Goal: Navigation & Orientation: Understand site structure

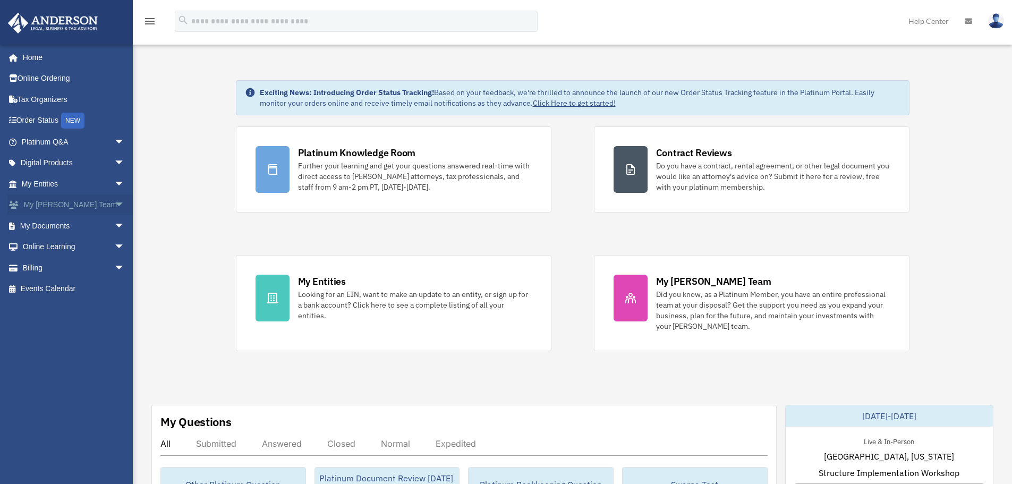
click at [114, 205] on span "arrow_drop_down" at bounding box center [124, 205] width 21 height 22
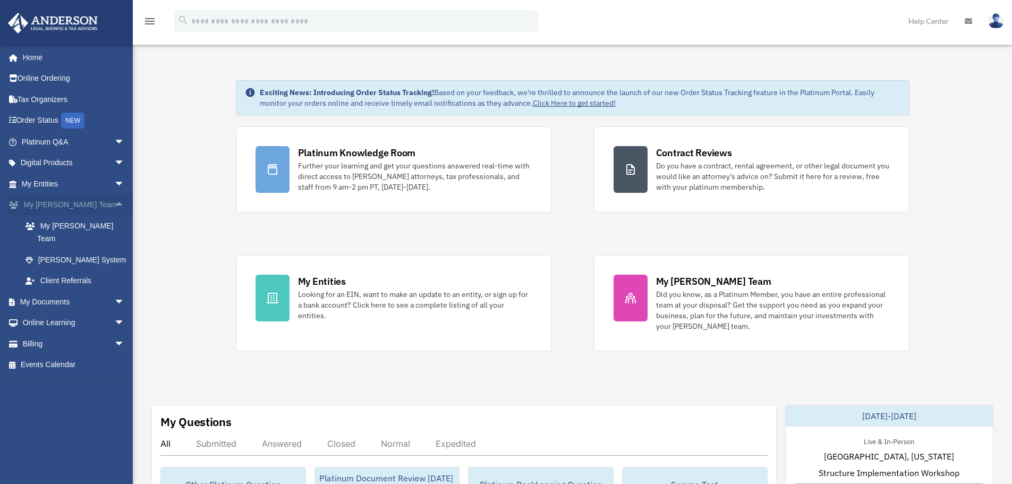
click at [114, 204] on span "arrow_drop_up" at bounding box center [124, 205] width 21 height 22
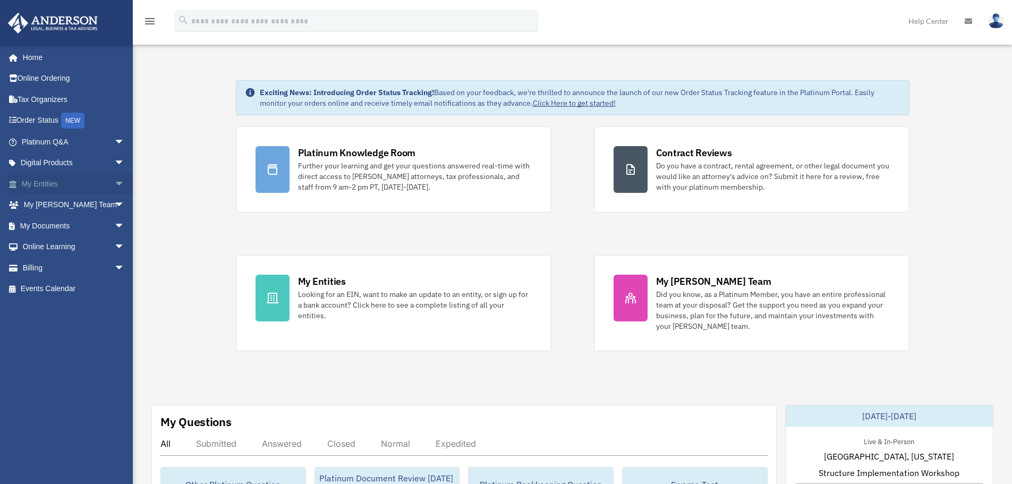
click at [114, 188] on span "arrow_drop_down" at bounding box center [124, 184] width 21 height 22
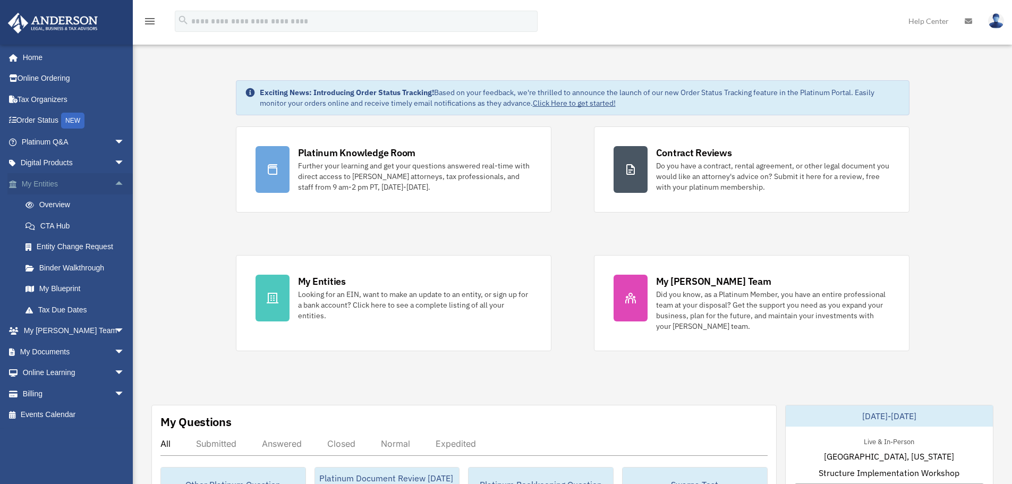
click at [114, 183] on span "arrow_drop_up" at bounding box center [124, 184] width 21 height 22
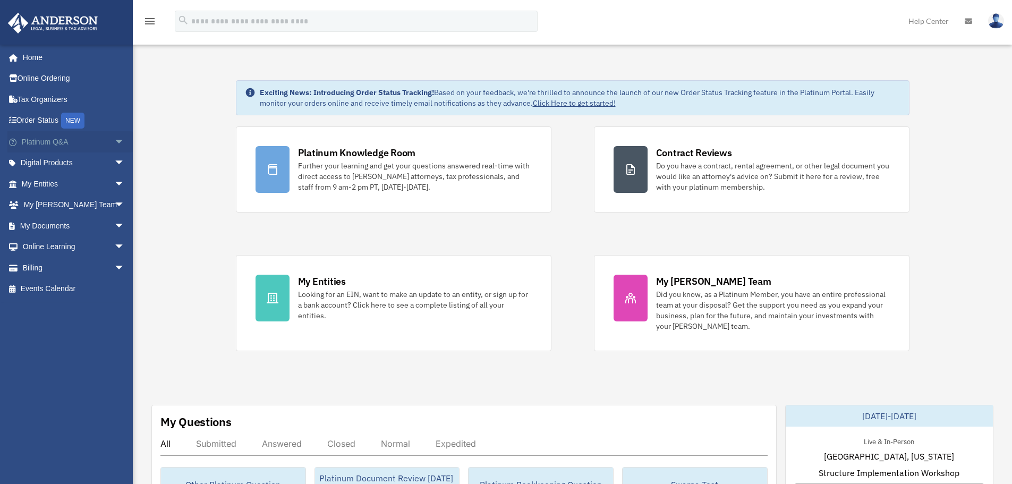
click at [114, 148] on span "arrow_drop_down" at bounding box center [124, 142] width 21 height 22
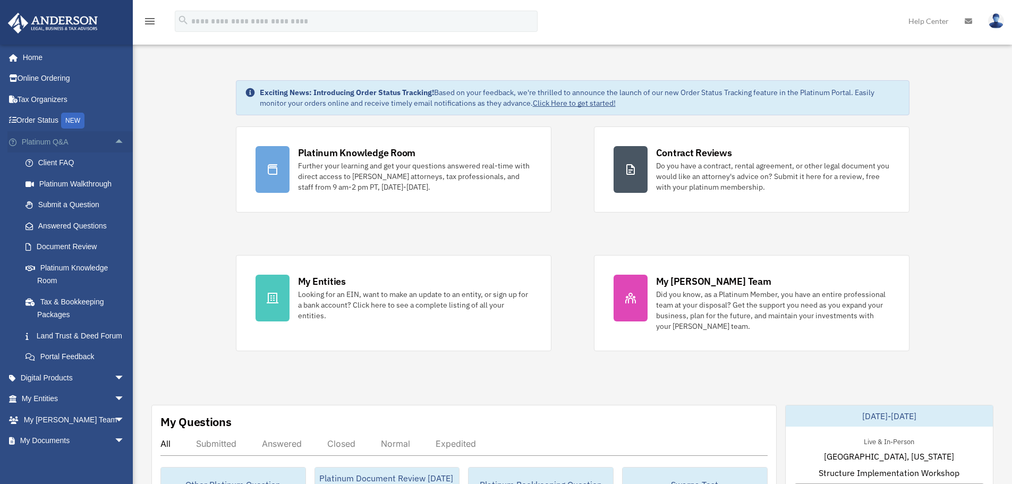
click at [114, 145] on span "arrow_drop_up" at bounding box center [124, 142] width 21 height 22
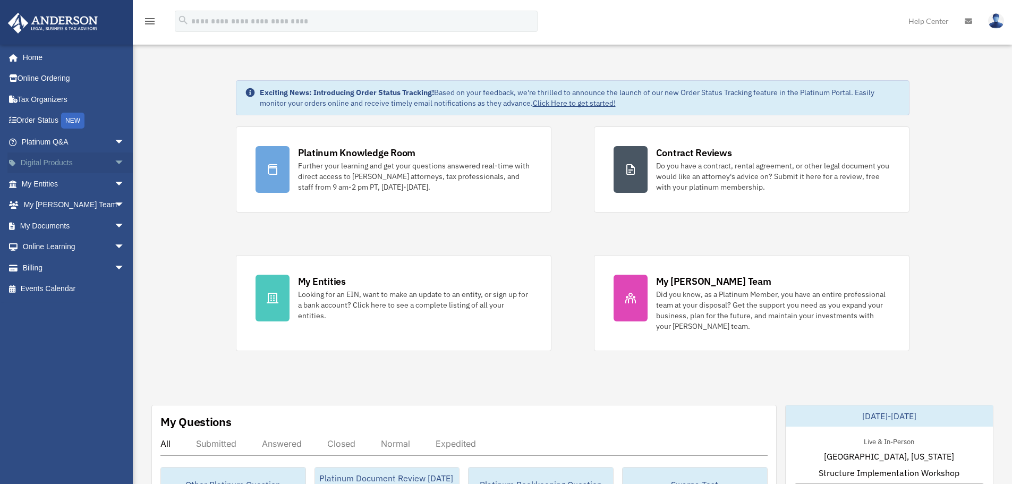
click at [114, 166] on span "arrow_drop_down" at bounding box center [124, 163] width 21 height 22
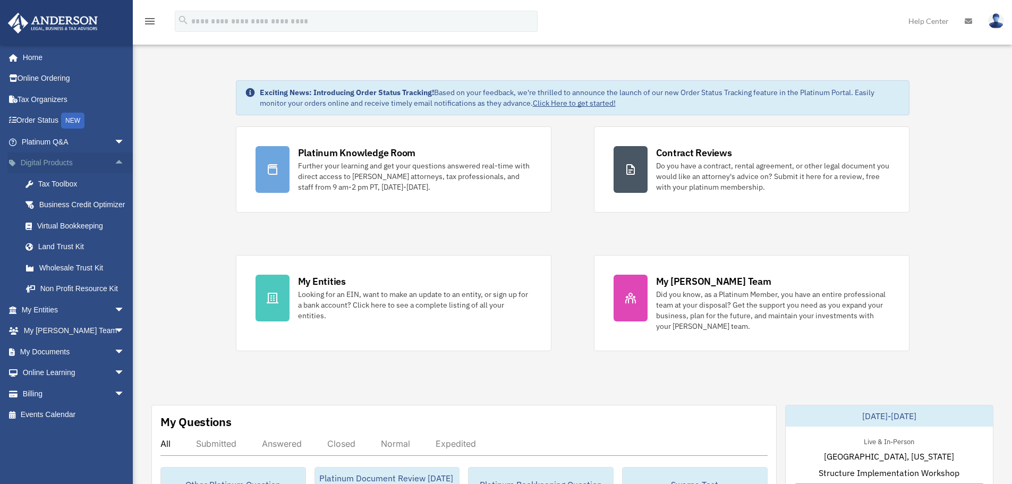
click at [114, 164] on span "arrow_drop_up" at bounding box center [124, 163] width 21 height 22
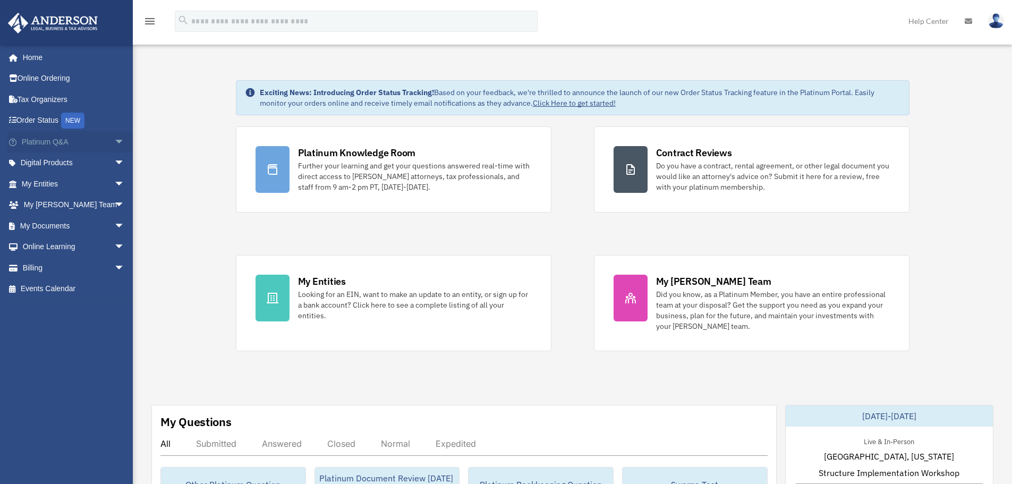
click at [114, 144] on span "arrow_drop_down" at bounding box center [124, 142] width 21 height 22
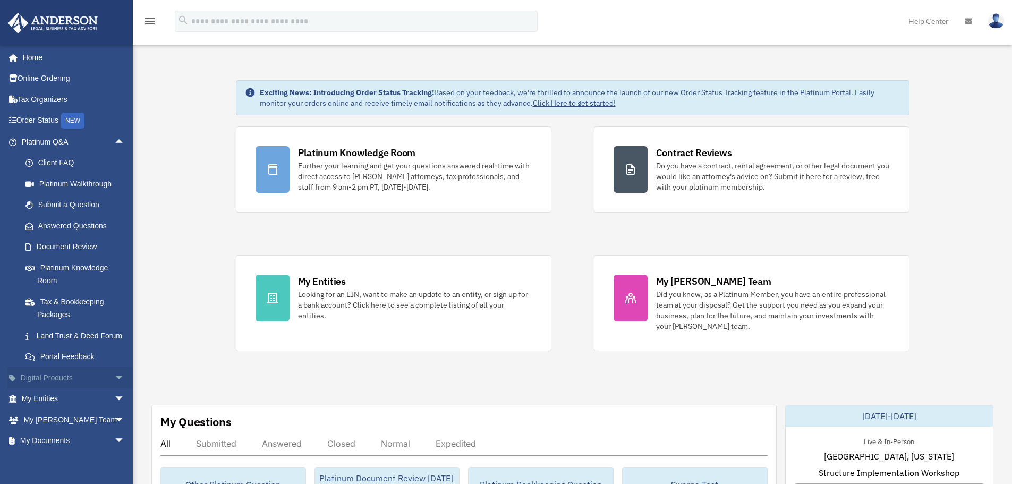
click at [114, 388] on span "arrow_drop_down" at bounding box center [124, 378] width 21 height 22
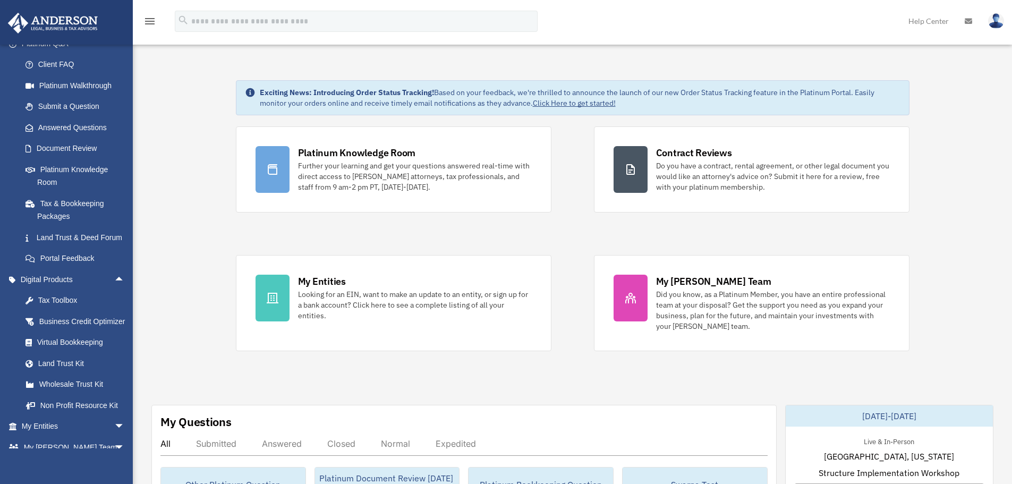
scroll to position [220, 0]
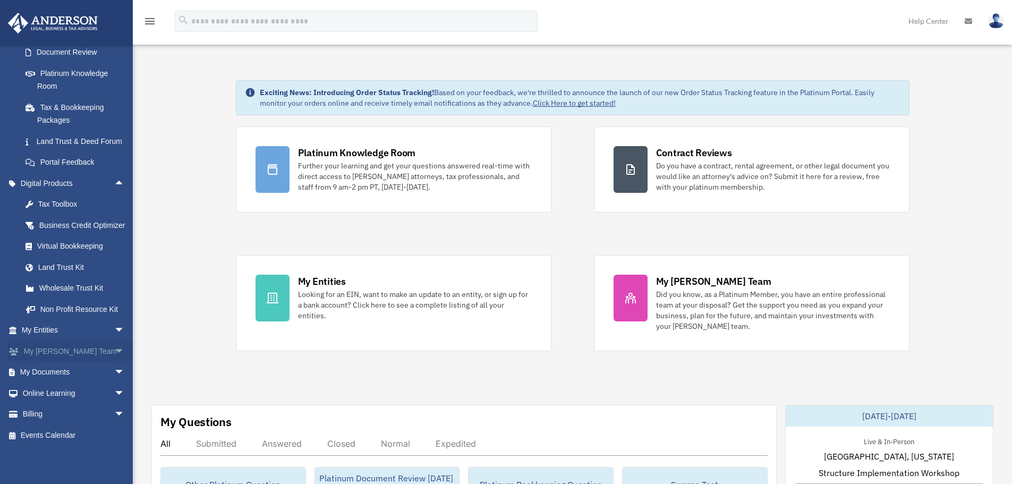
click at [114, 355] on span "arrow_drop_down" at bounding box center [124, 351] width 21 height 22
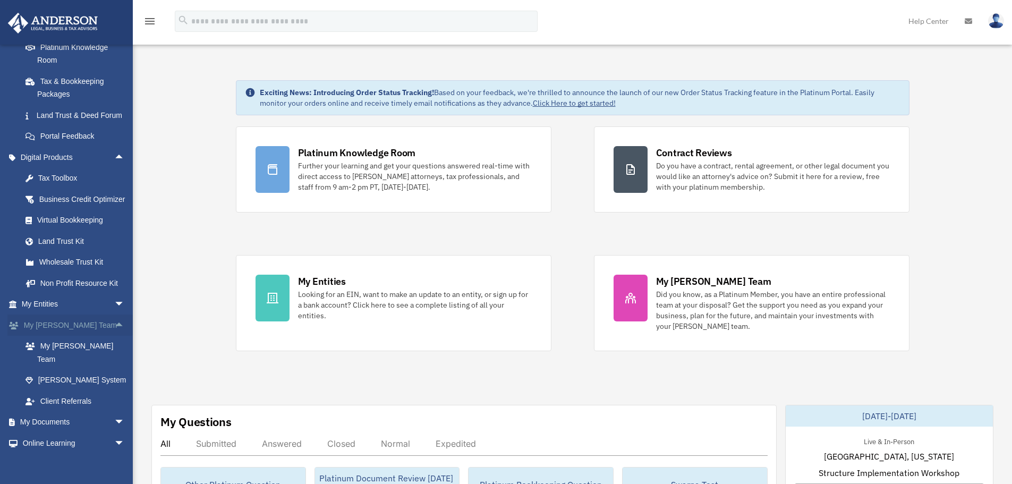
click at [114, 336] on span "arrow_drop_up" at bounding box center [124, 325] width 21 height 22
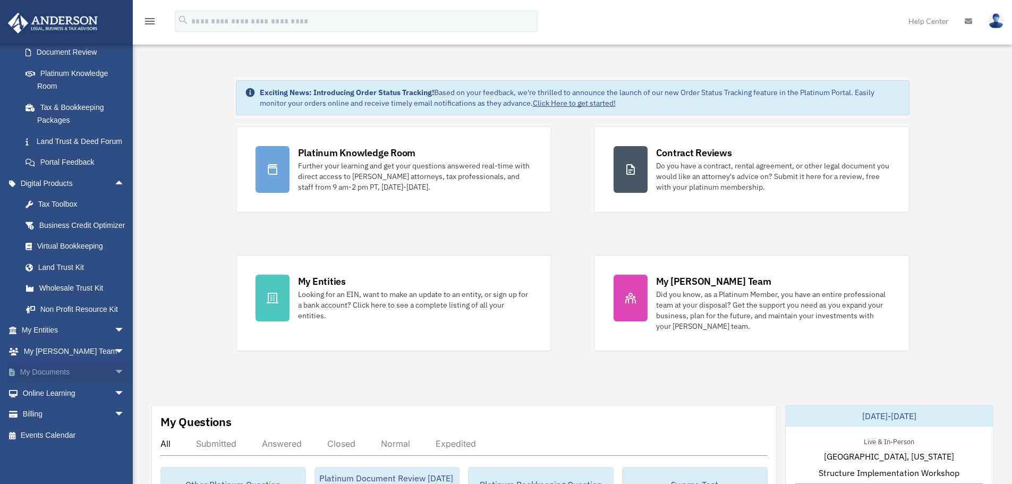
click at [114, 368] on span "arrow_drop_down" at bounding box center [124, 373] width 21 height 22
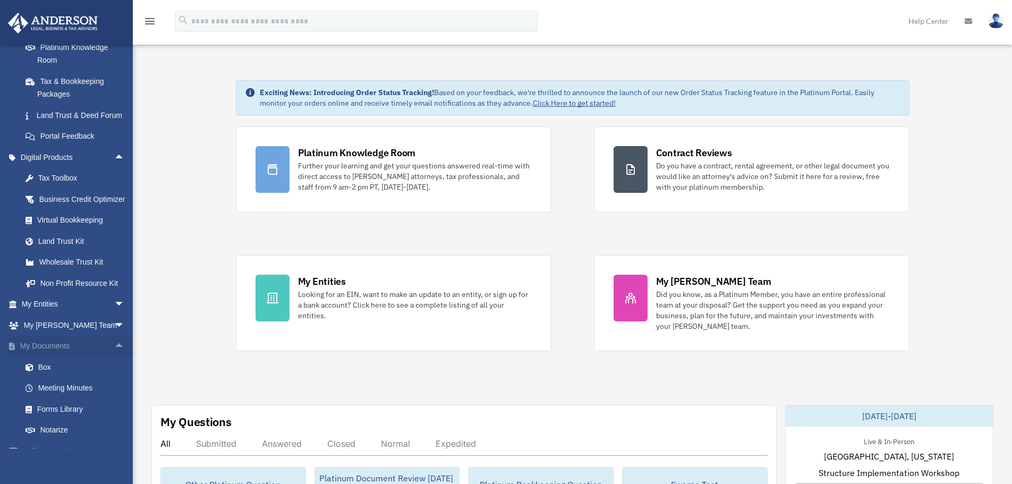
click at [114, 357] on span "arrow_drop_up" at bounding box center [124, 347] width 21 height 22
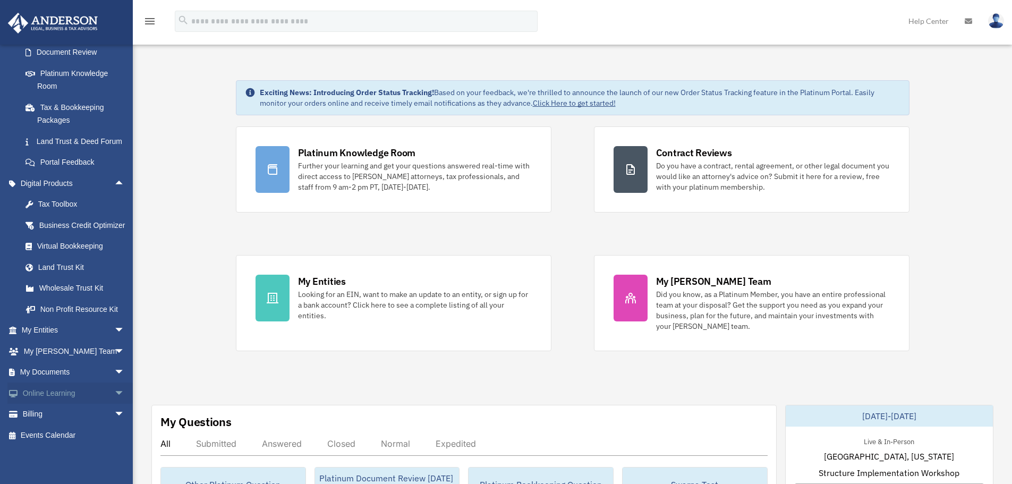
click at [115, 396] on span "arrow_drop_down" at bounding box center [124, 393] width 21 height 22
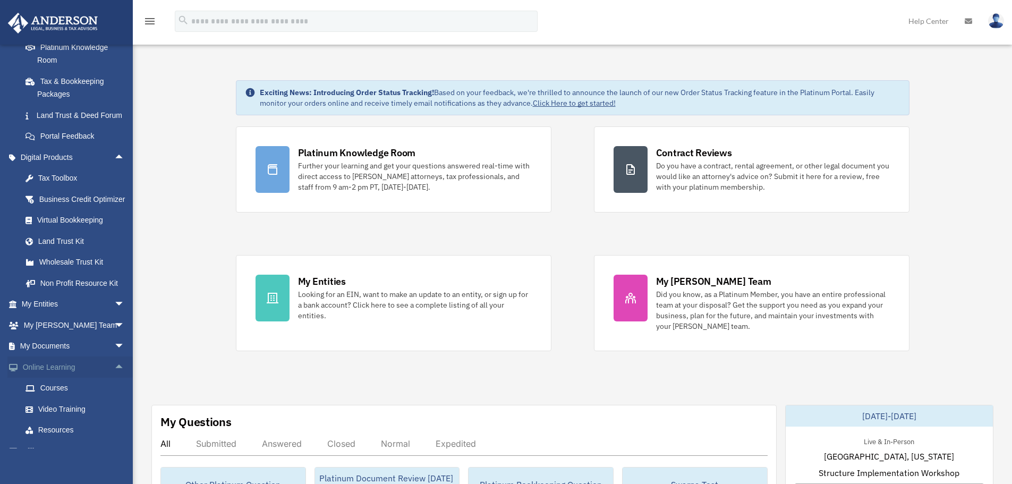
click at [114, 378] on span "arrow_drop_up" at bounding box center [124, 367] width 21 height 22
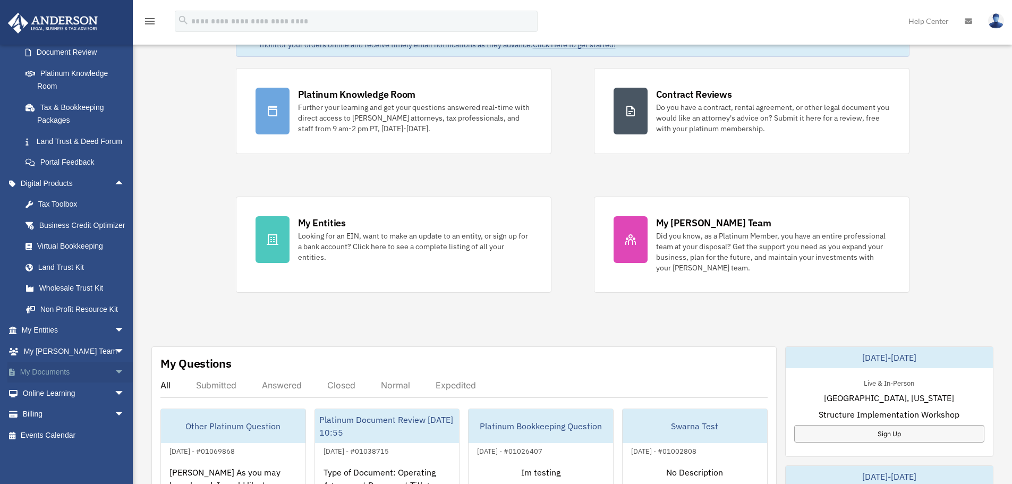
scroll to position [106, 0]
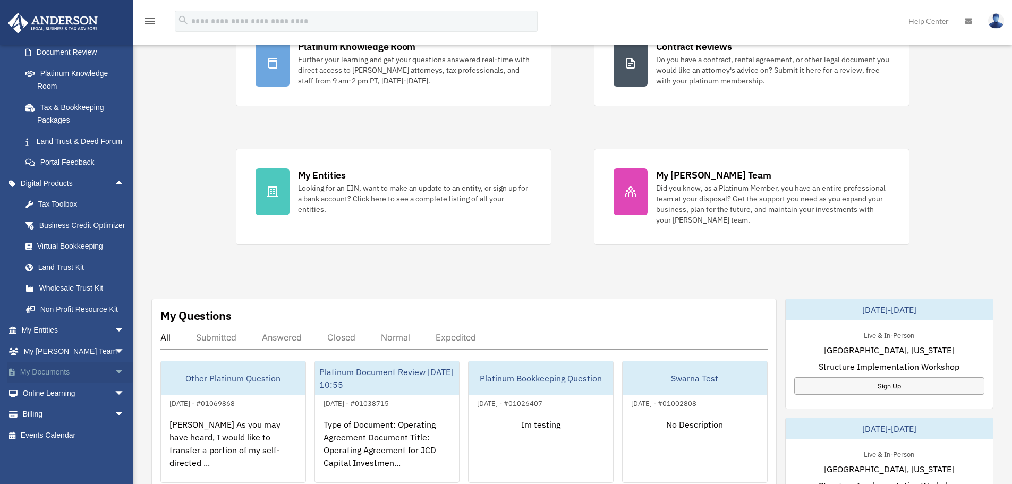
click at [114, 380] on span "arrow_drop_down" at bounding box center [124, 373] width 21 height 22
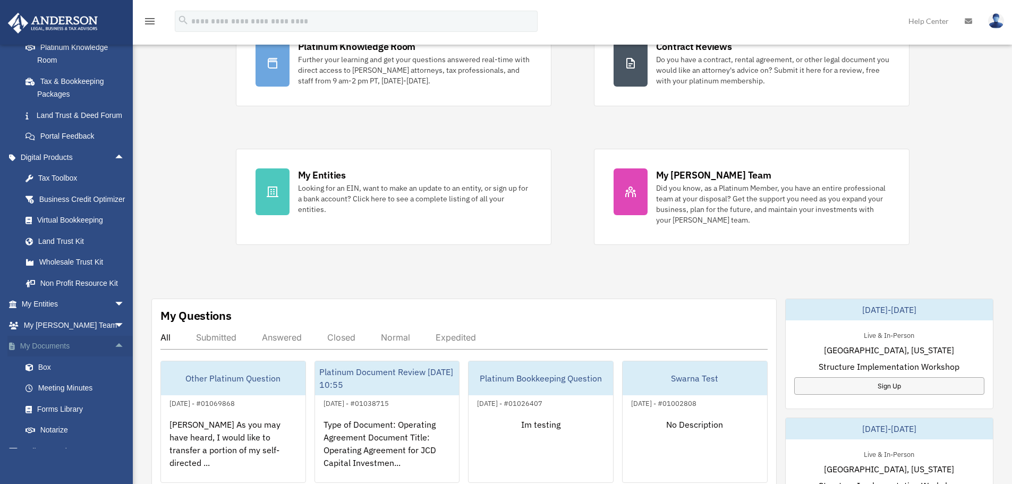
click at [114, 357] on span "arrow_drop_up" at bounding box center [124, 347] width 21 height 22
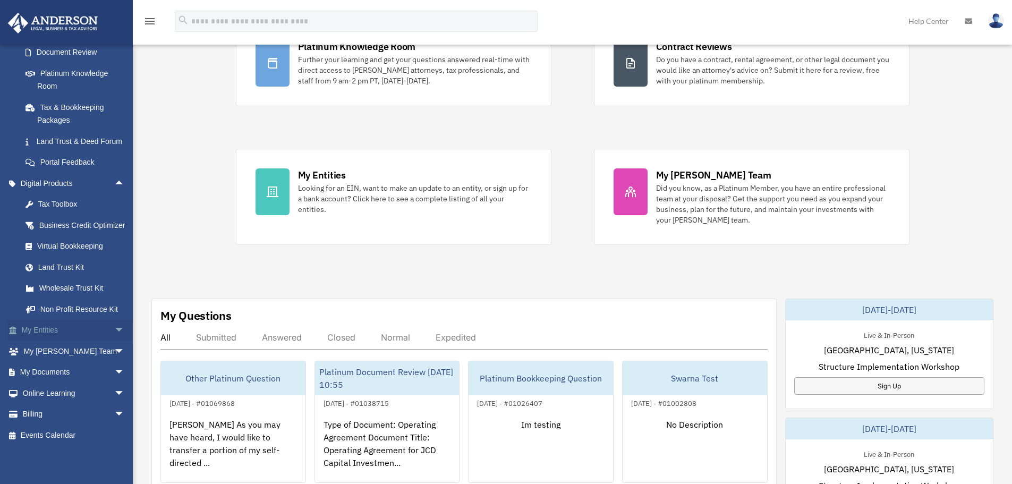
click at [114, 328] on span "arrow_drop_down" at bounding box center [124, 331] width 21 height 22
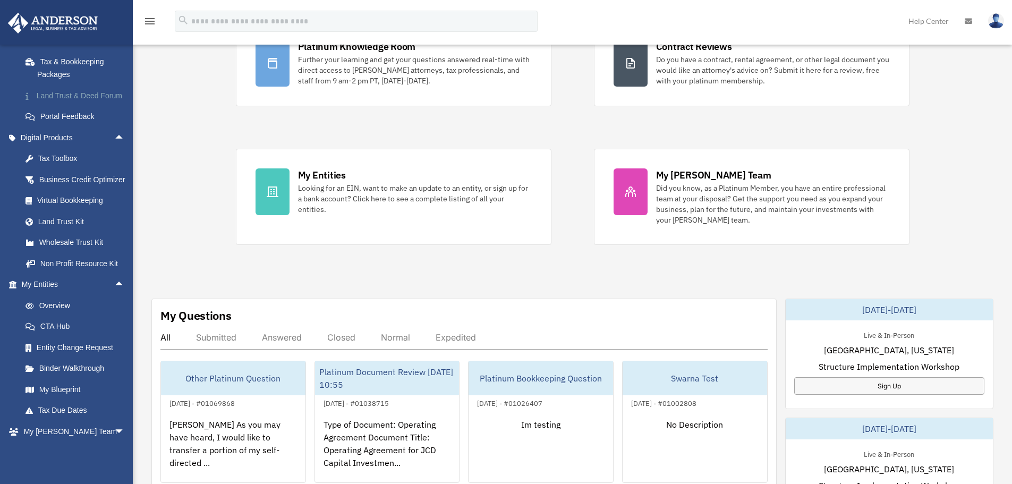
click at [117, 145] on span "arrow_drop_up" at bounding box center [124, 138] width 21 height 22
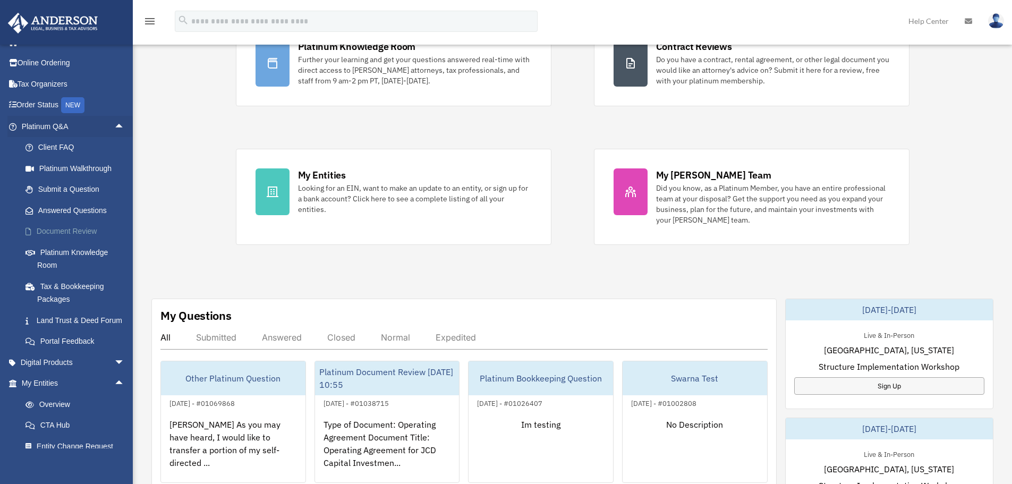
scroll to position [0, 0]
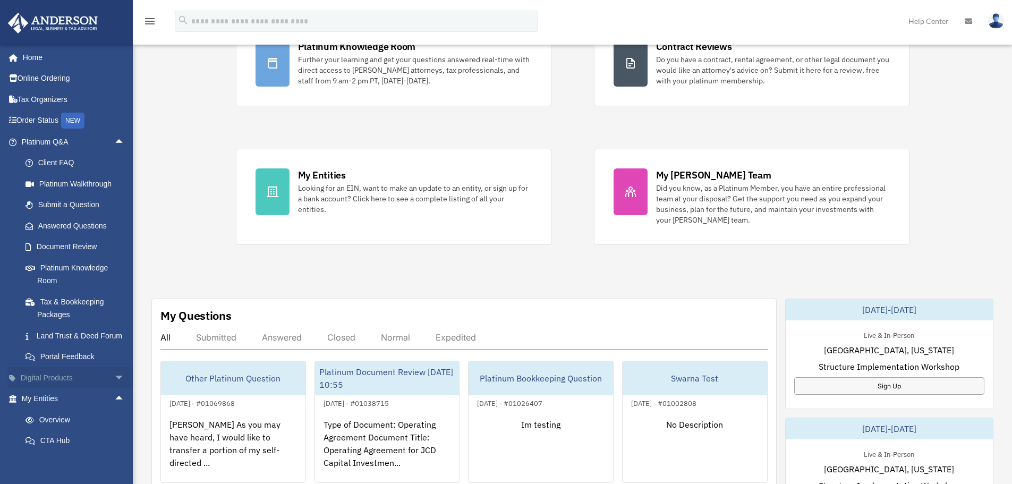
click at [91, 388] on link "Digital Products arrow_drop_down" at bounding box center [73, 377] width 133 height 21
click at [115, 389] on span "arrow_drop_down" at bounding box center [124, 378] width 21 height 22
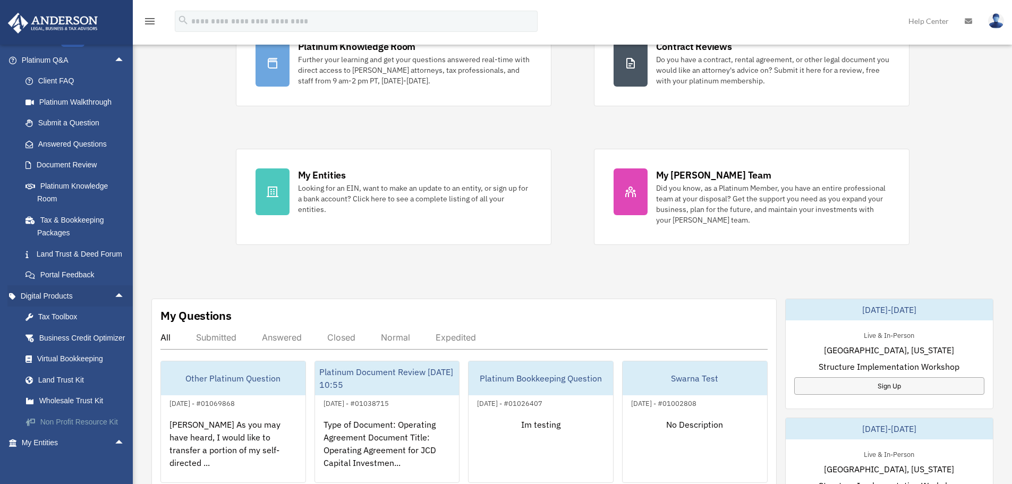
scroll to position [159, 0]
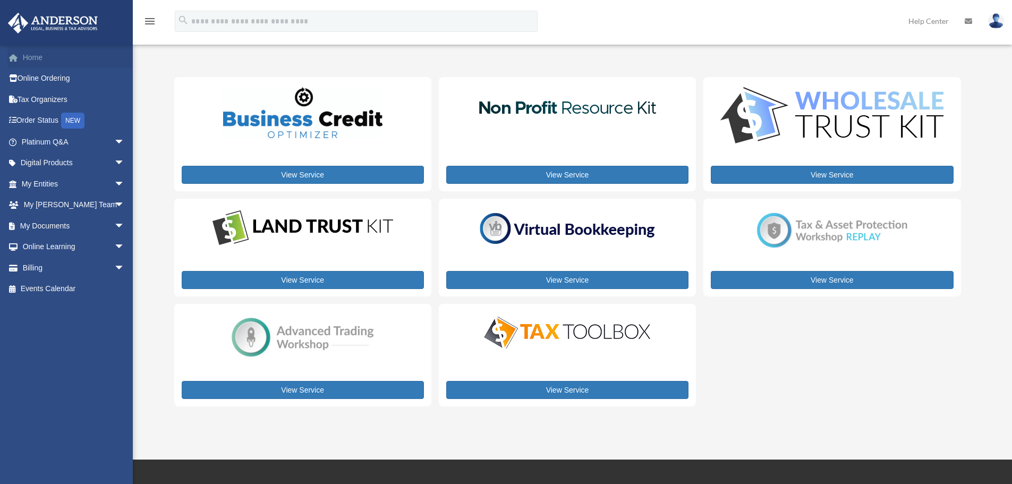
click at [59, 66] on link "Home" at bounding box center [73, 57] width 133 height 21
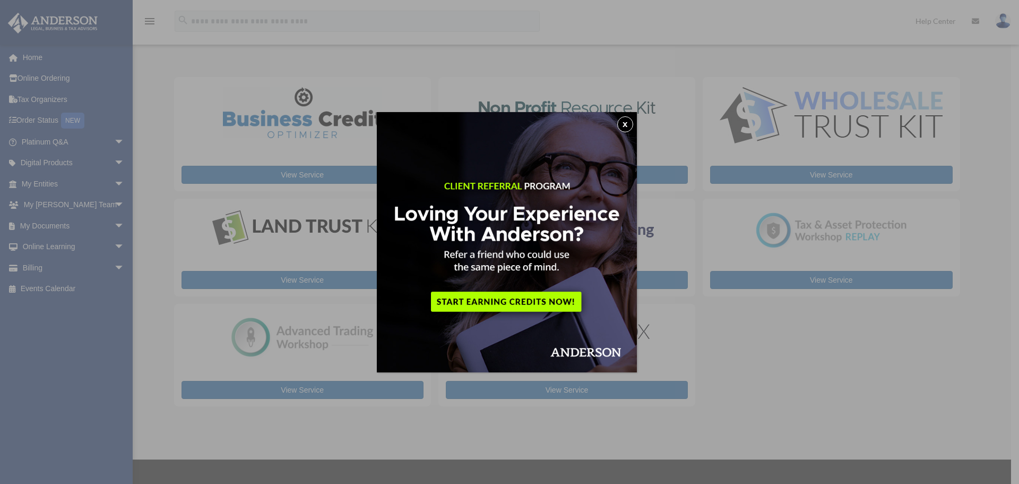
click at [631, 122] on button "x" at bounding box center [626, 124] width 16 height 16
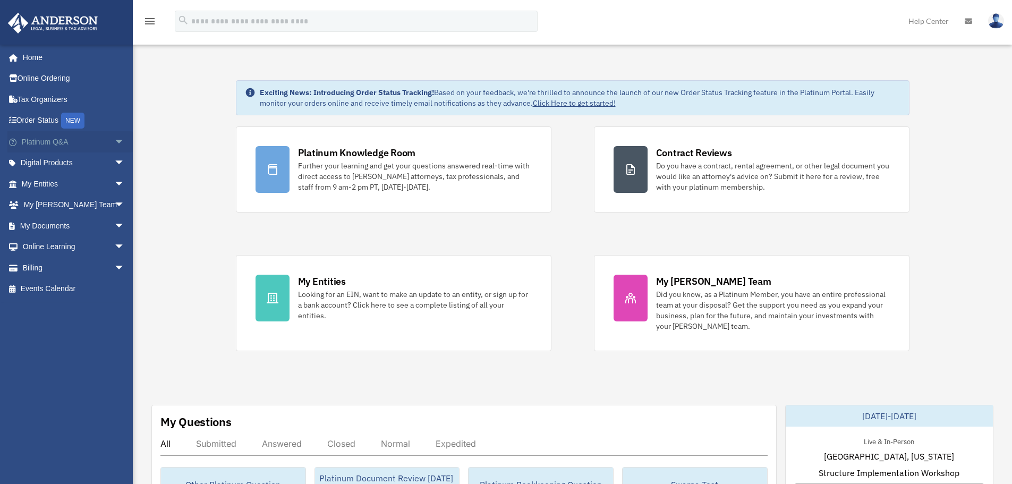
click at [119, 144] on span "arrow_drop_down" at bounding box center [124, 142] width 21 height 22
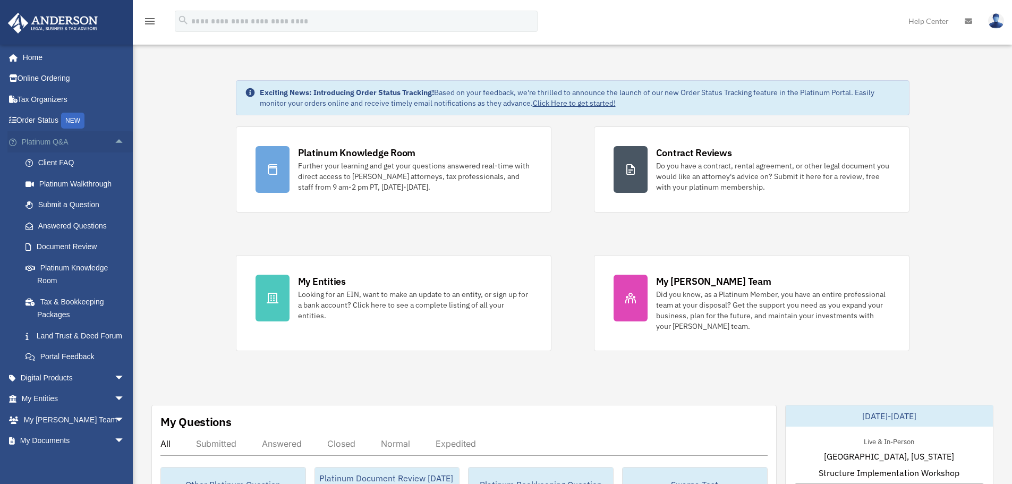
click at [115, 140] on span "arrow_drop_up" at bounding box center [124, 142] width 21 height 22
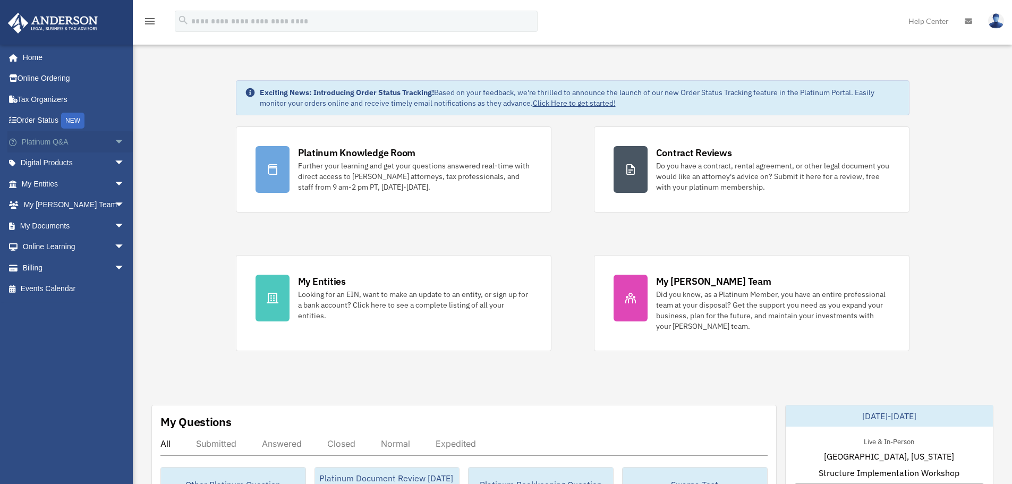
click at [114, 140] on span "arrow_drop_down" at bounding box center [124, 142] width 21 height 22
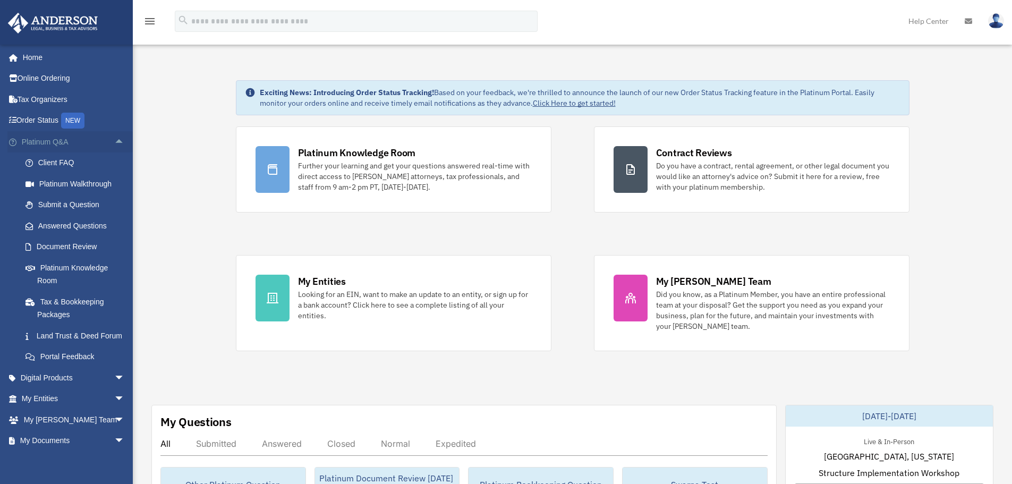
click at [114, 142] on span "arrow_drop_up" at bounding box center [124, 142] width 21 height 22
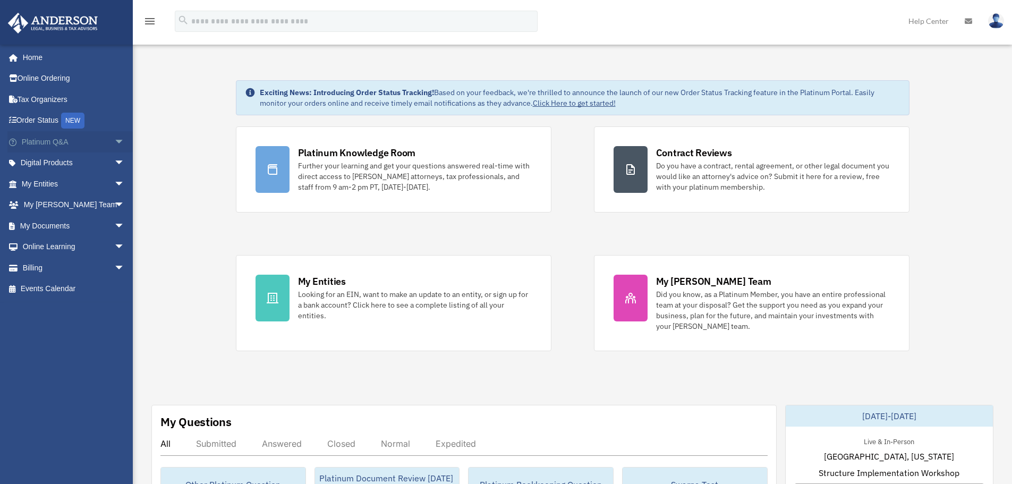
click at [114, 143] on span "arrow_drop_down" at bounding box center [124, 142] width 21 height 22
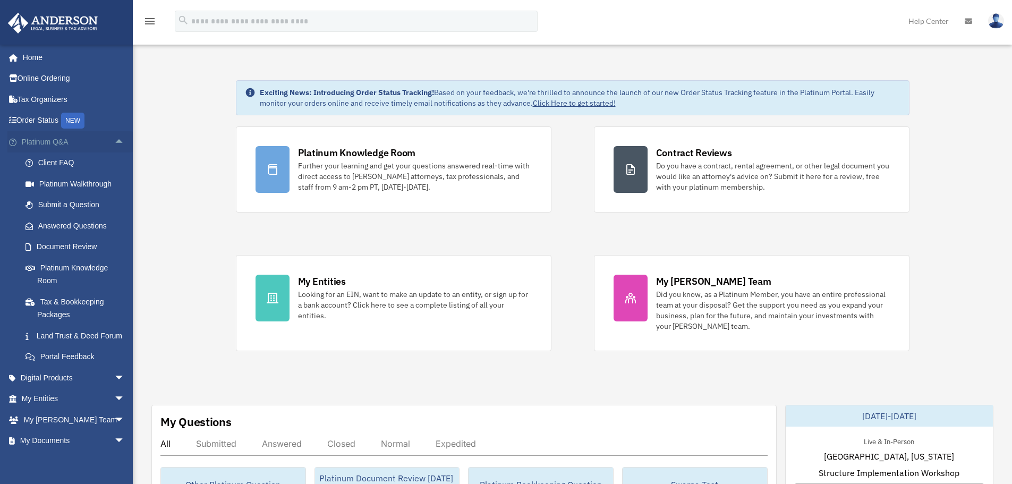
click at [114, 144] on span "arrow_drop_up" at bounding box center [124, 142] width 21 height 22
